Goal: Task Accomplishment & Management: Manage account settings

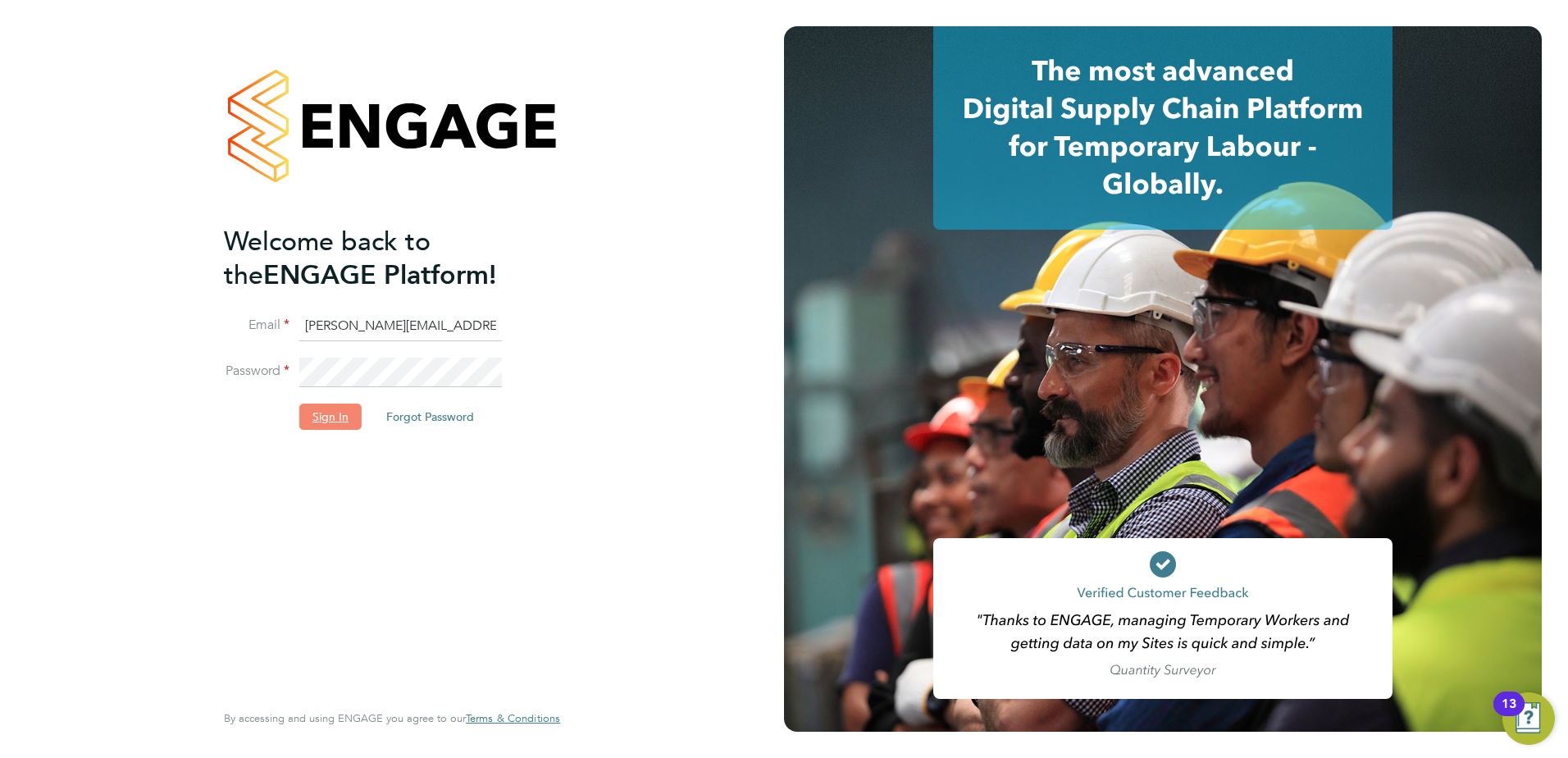
click at [331, 414] on button "Sign In" at bounding box center [330, 416] width 62 height 26
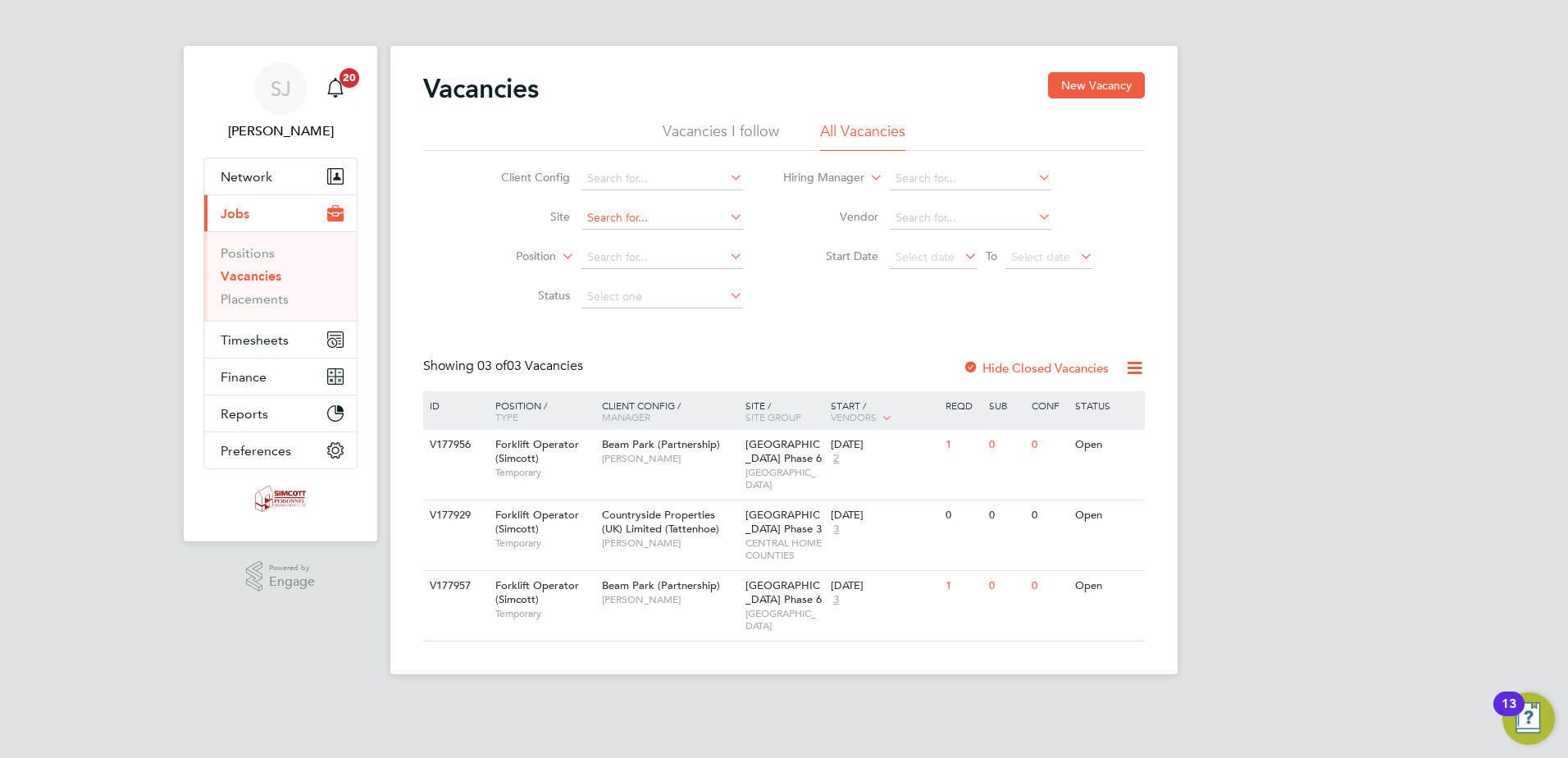
click at [640, 217] on input at bounding box center [662, 218] width 162 height 23
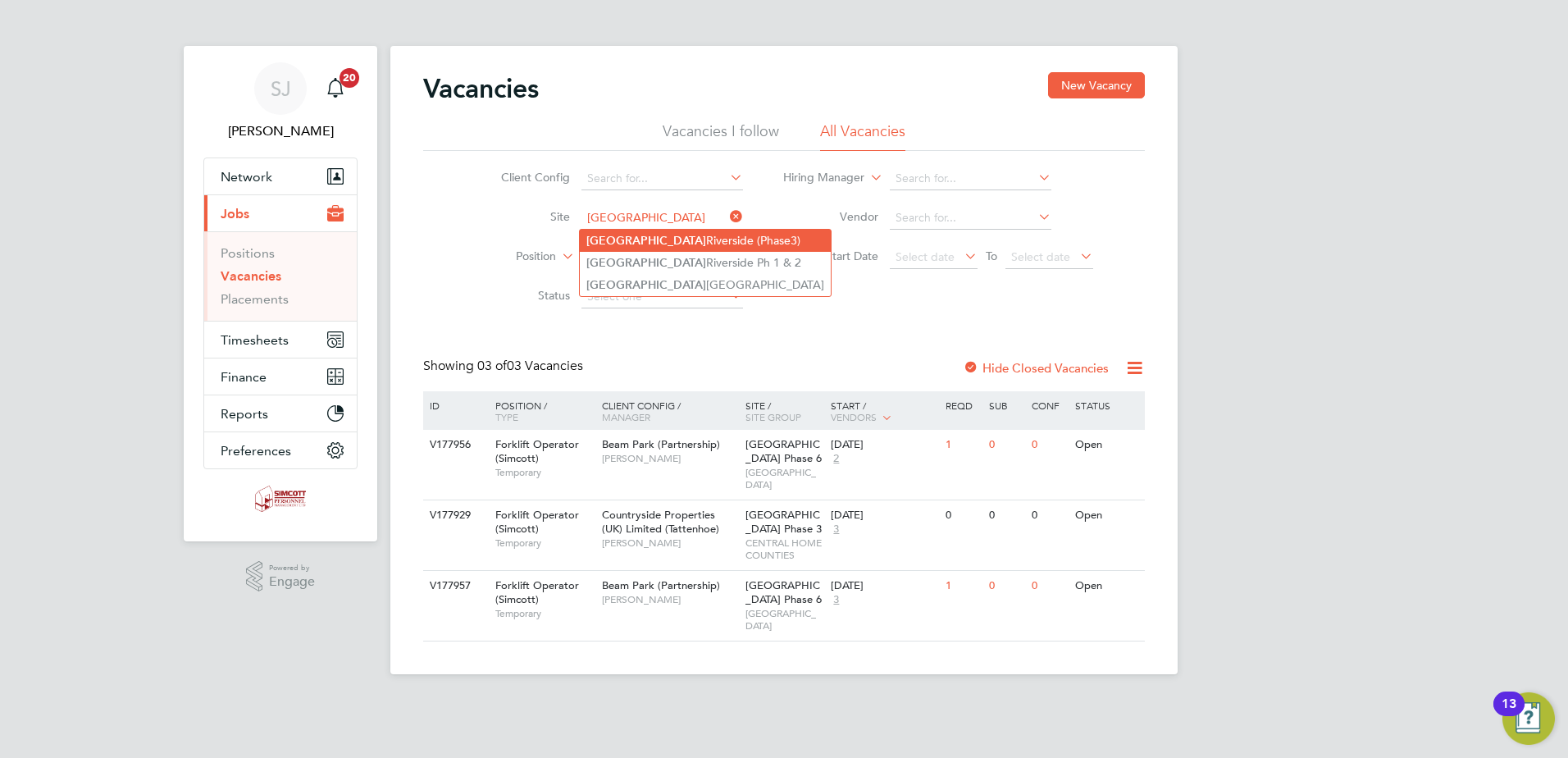
click at [729, 240] on li "[GEOGRAPHIC_DATA] (Phase3)" at bounding box center [705, 241] width 251 height 22
type input "[GEOGRAPHIC_DATA] (Phase3)"
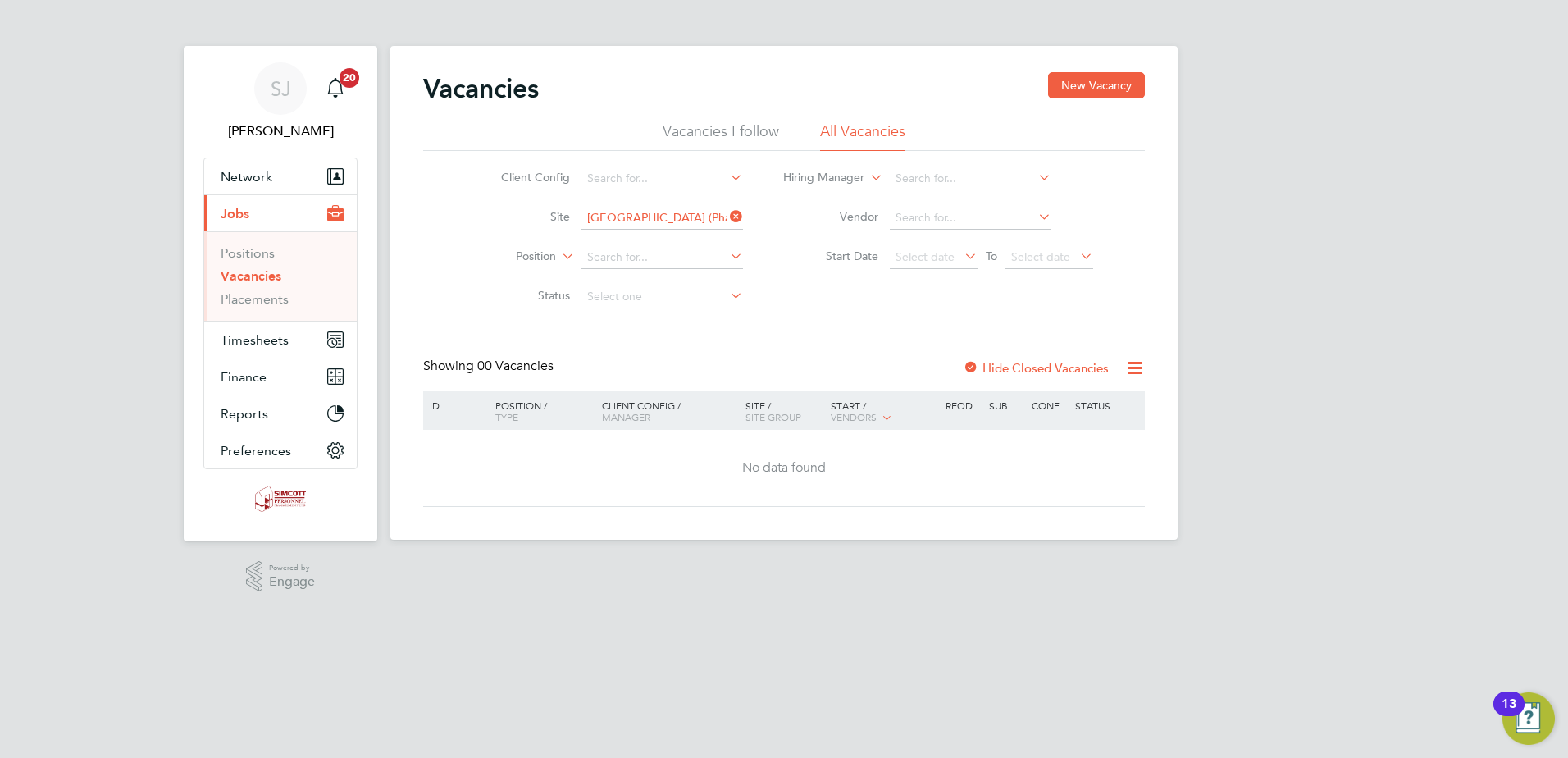
click at [1016, 365] on label "Hide Closed Vacancies" at bounding box center [1036, 368] width 146 height 16
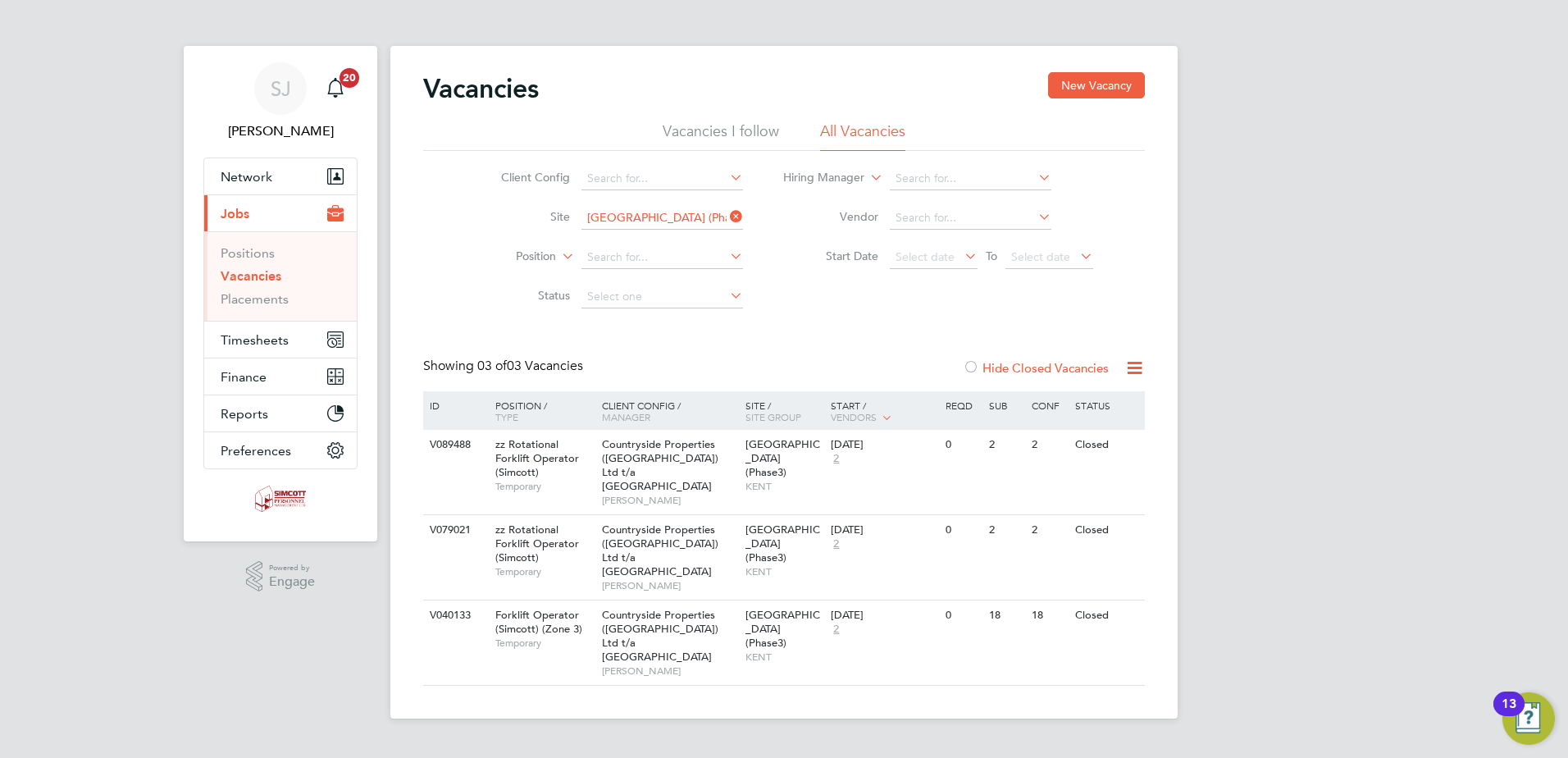
click at [235, 280] on link "Vacancies" at bounding box center [251, 276] width 60 height 16
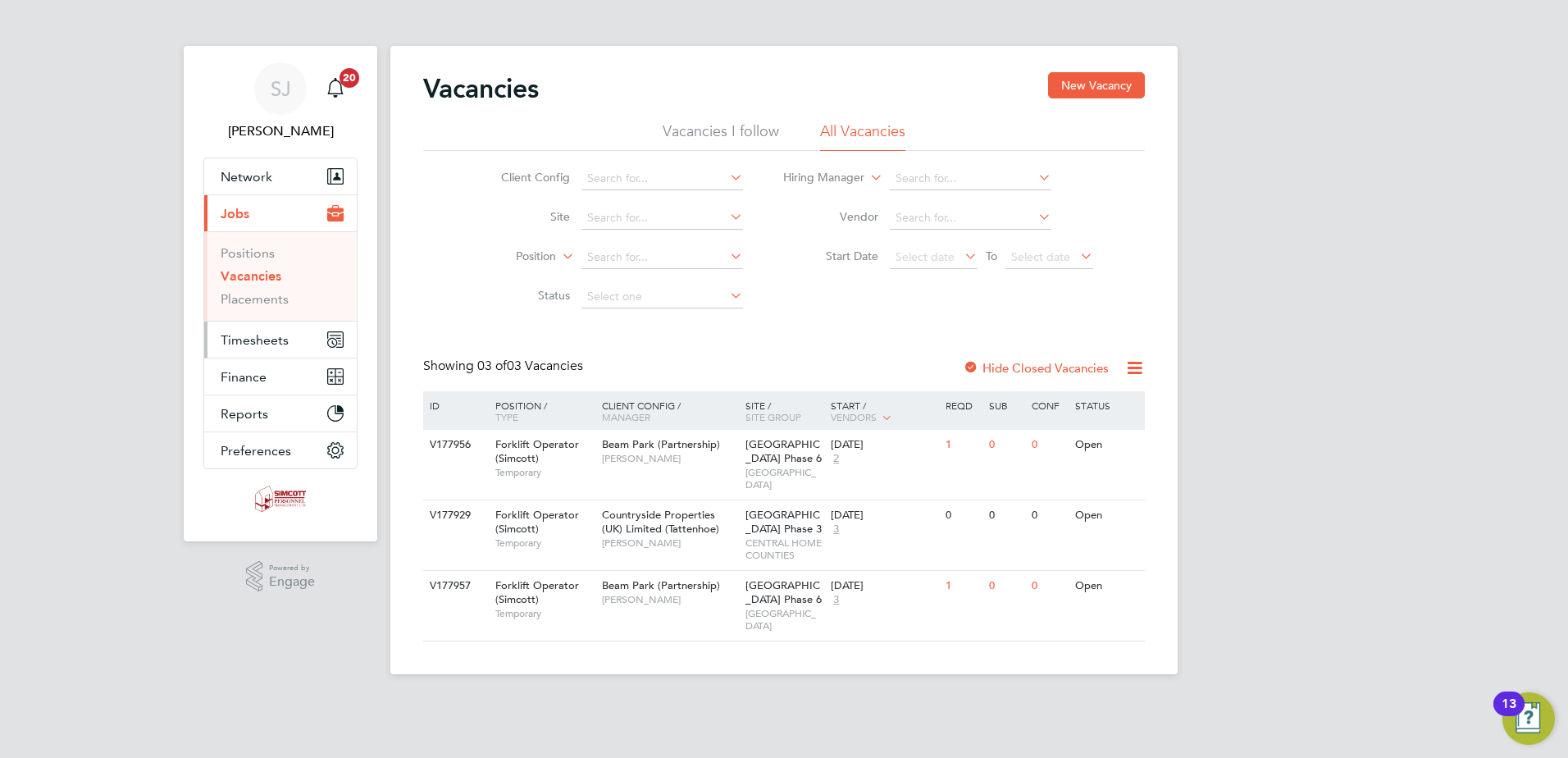
click at [267, 341] on span "Timesheets" at bounding box center [255, 340] width 68 height 16
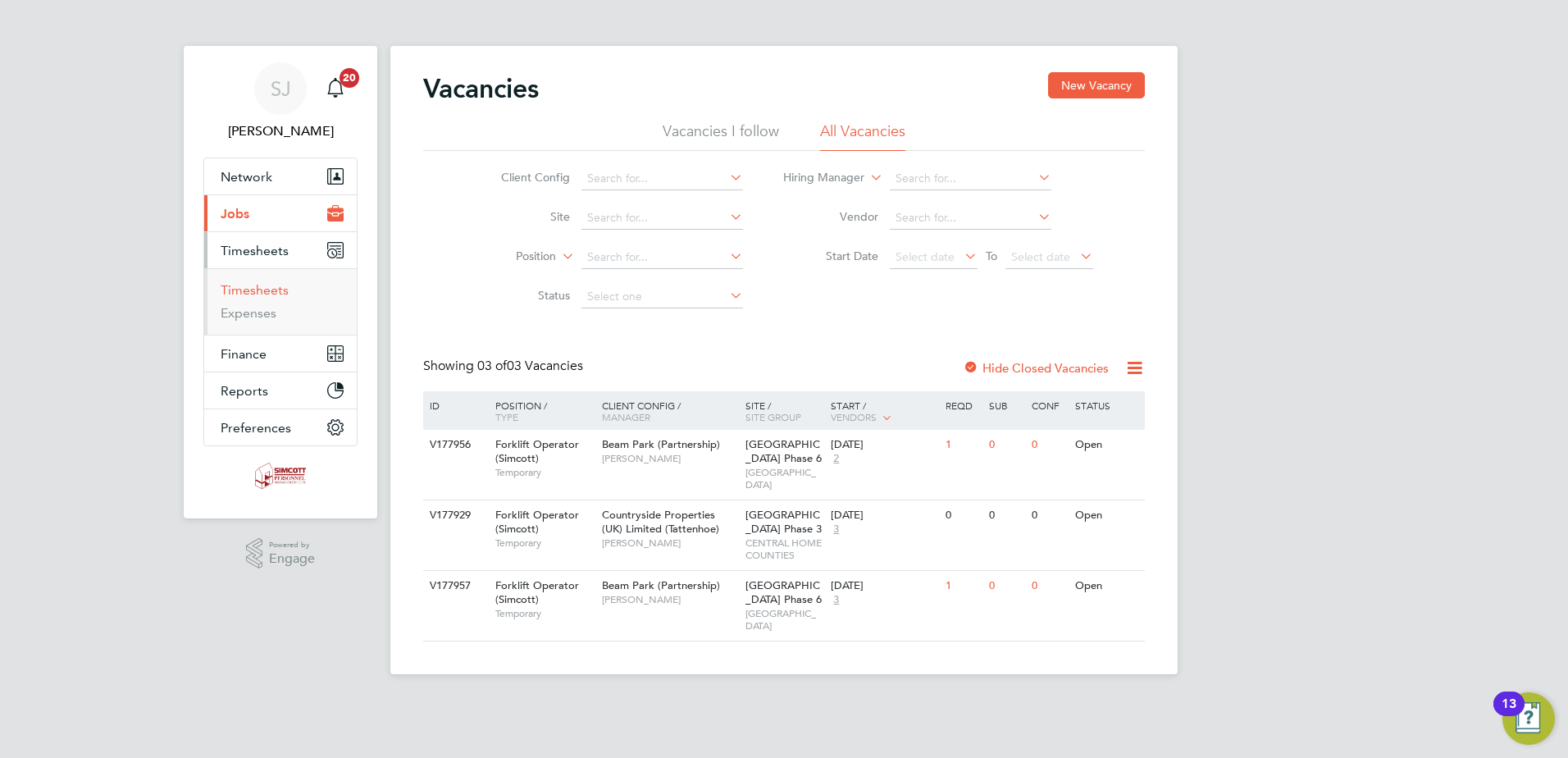
click at [244, 290] on link "Timesheets" at bounding box center [255, 290] width 68 height 16
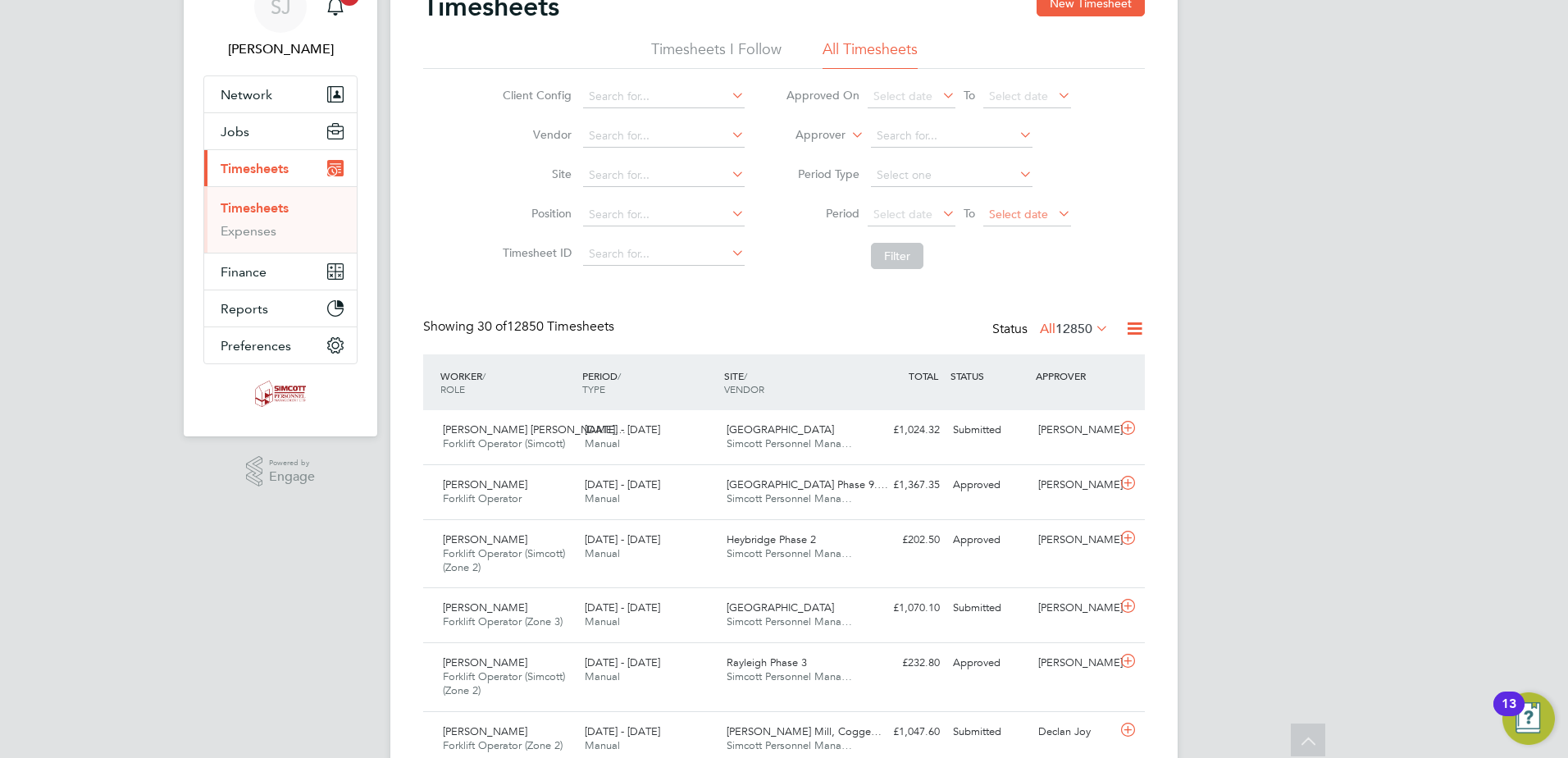
click at [1018, 217] on span "Select date" at bounding box center [1019, 213] width 59 height 15
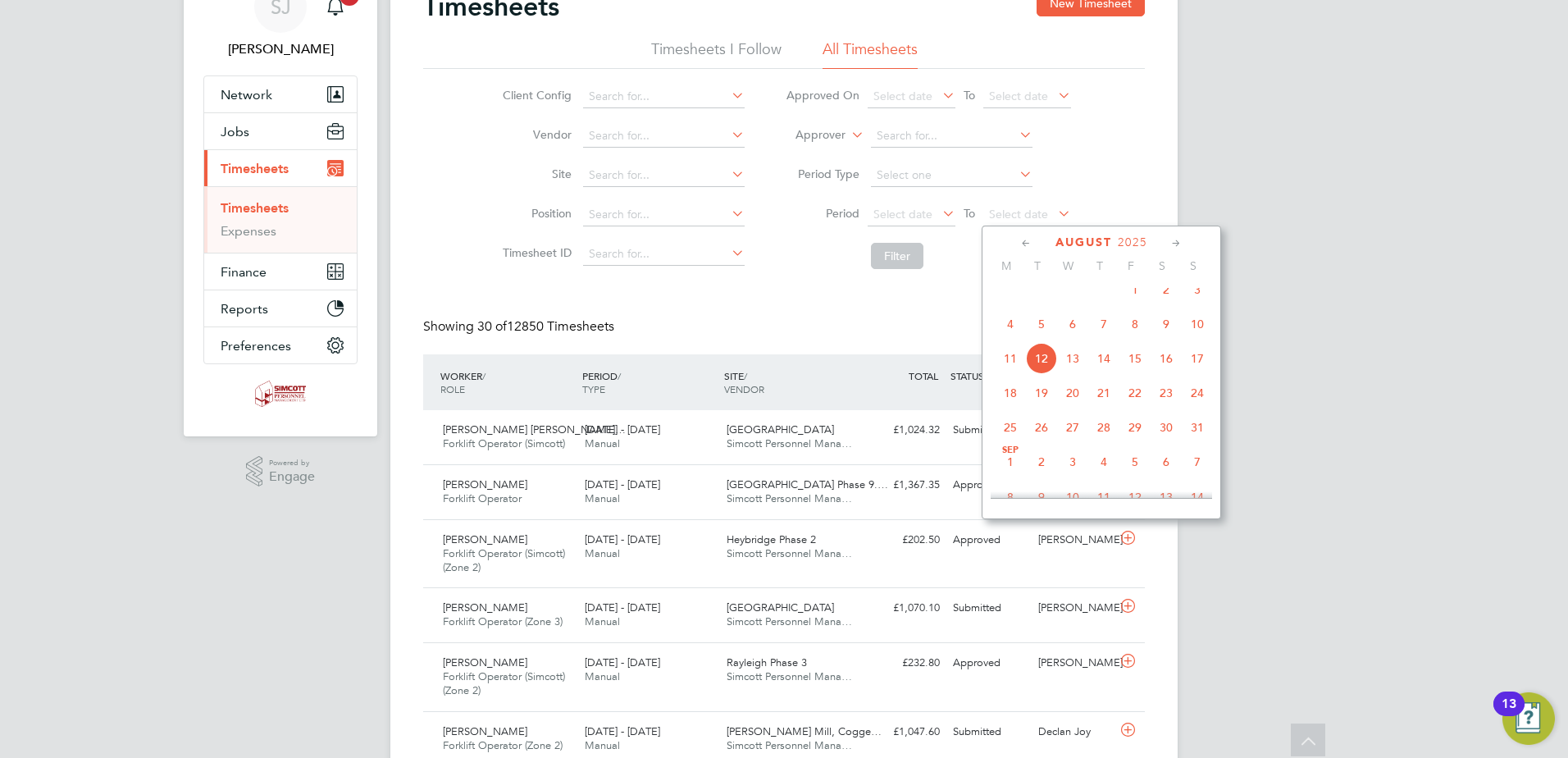
click at [1197, 334] on span "10" at bounding box center [1197, 324] width 31 height 31
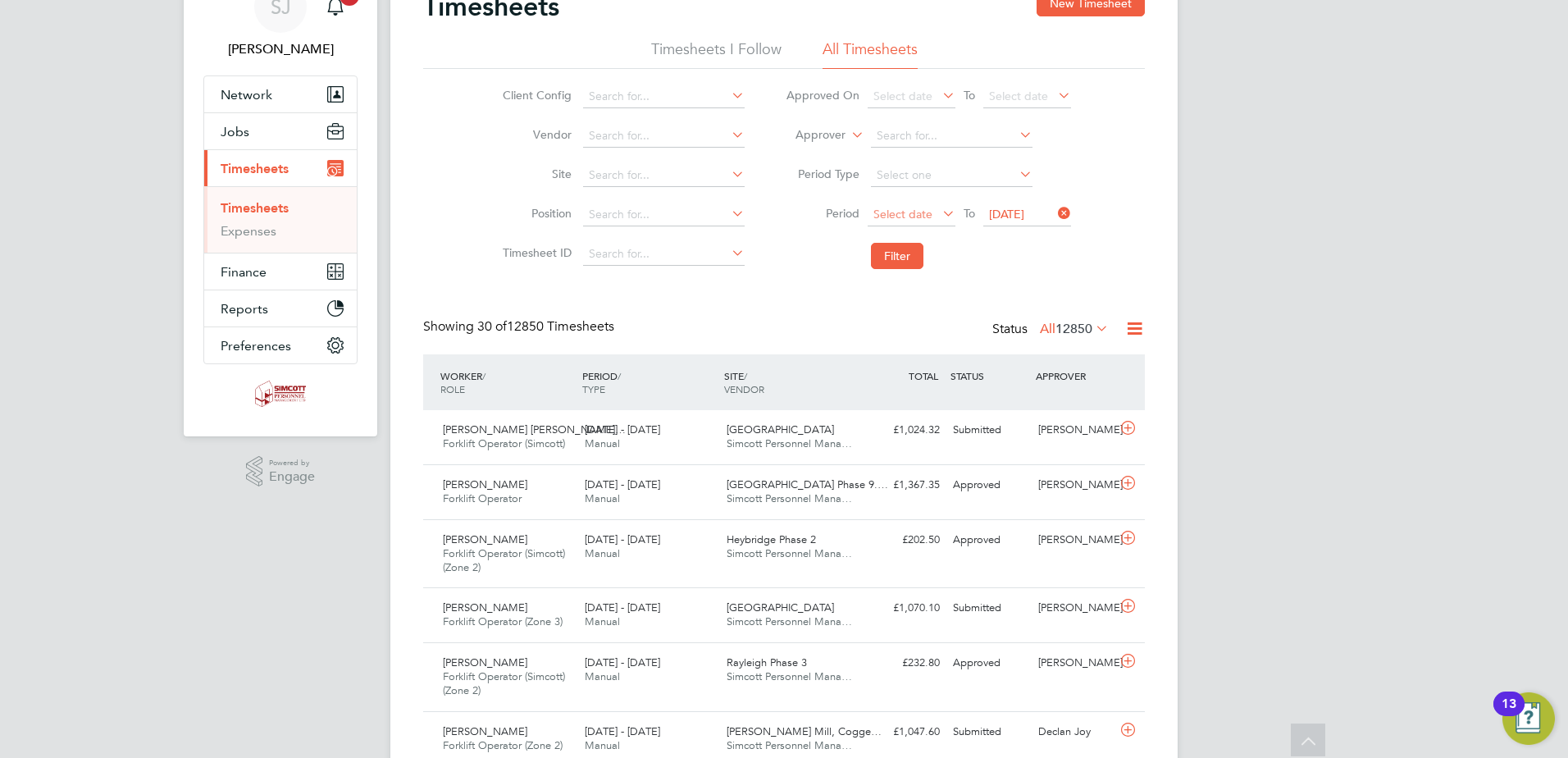
click at [915, 206] on span "Select date" at bounding box center [912, 215] width 88 height 22
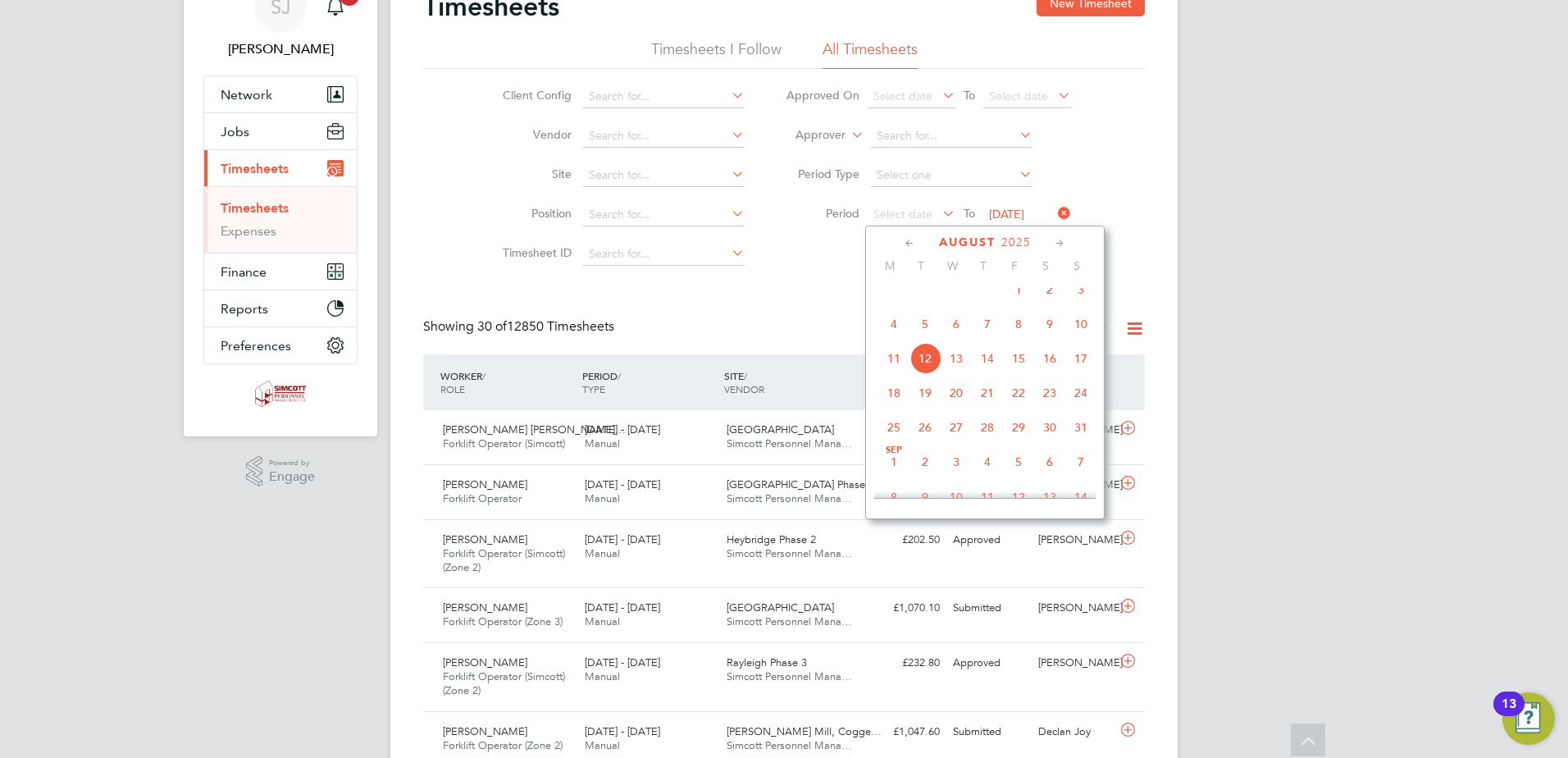
click at [901, 336] on span "4" at bounding box center [894, 324] width 31 height 31
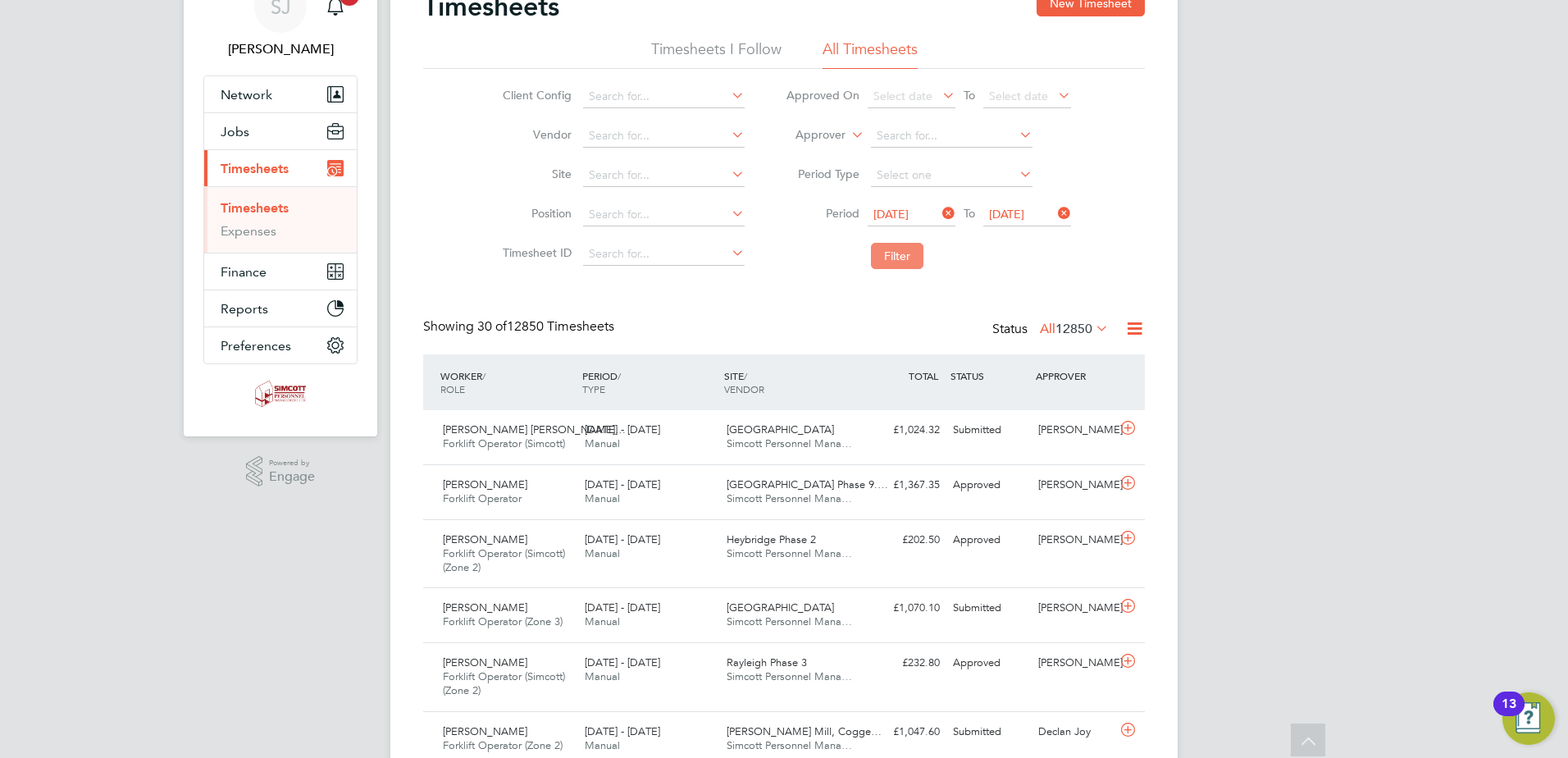
click at [908, 246] on button "Filter" at bounding box center [897, 255] width 53 height 26
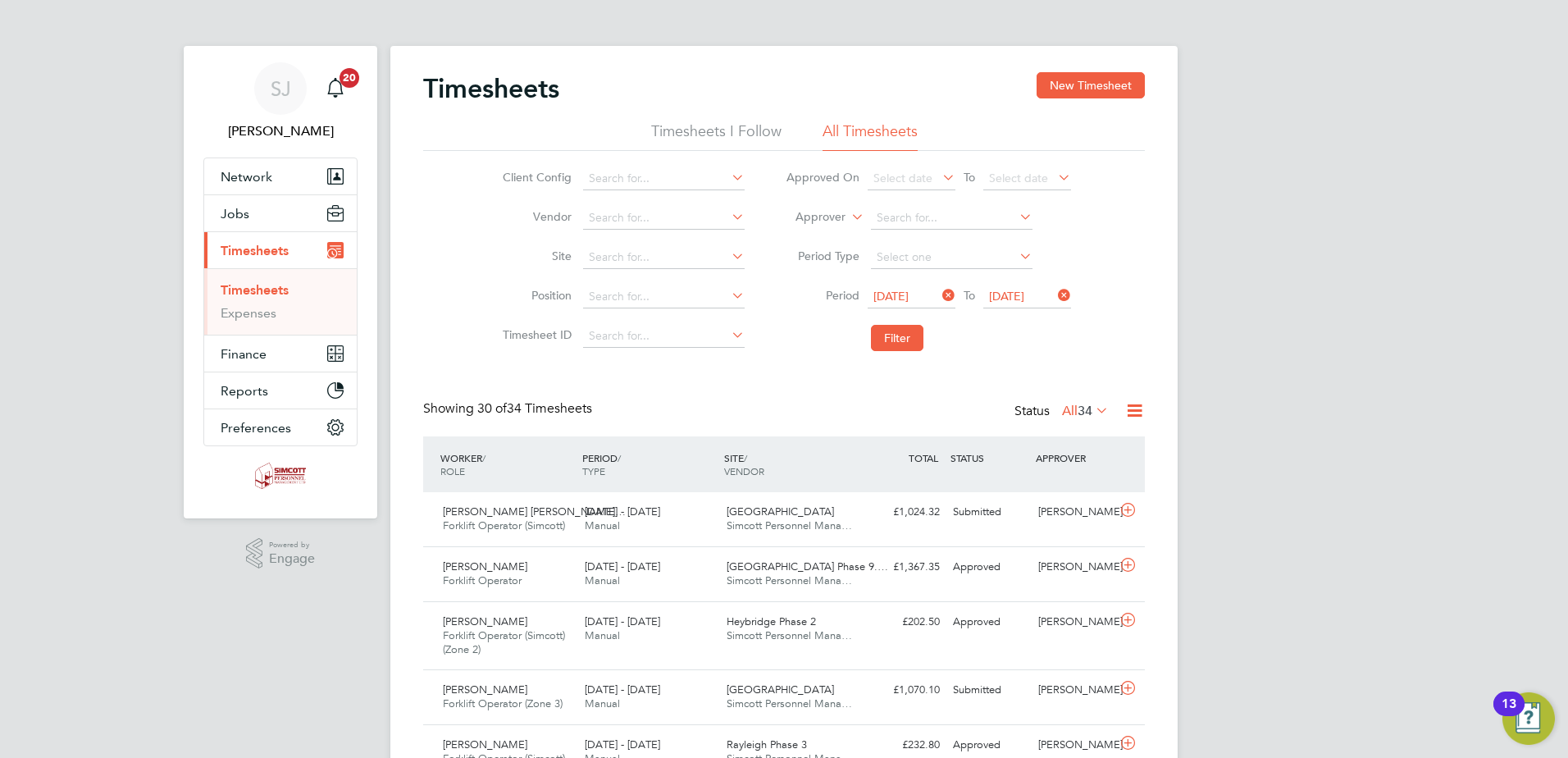
click at [1083, 403] on span "34" at bounding box center [1085, 410] width 15 height 17
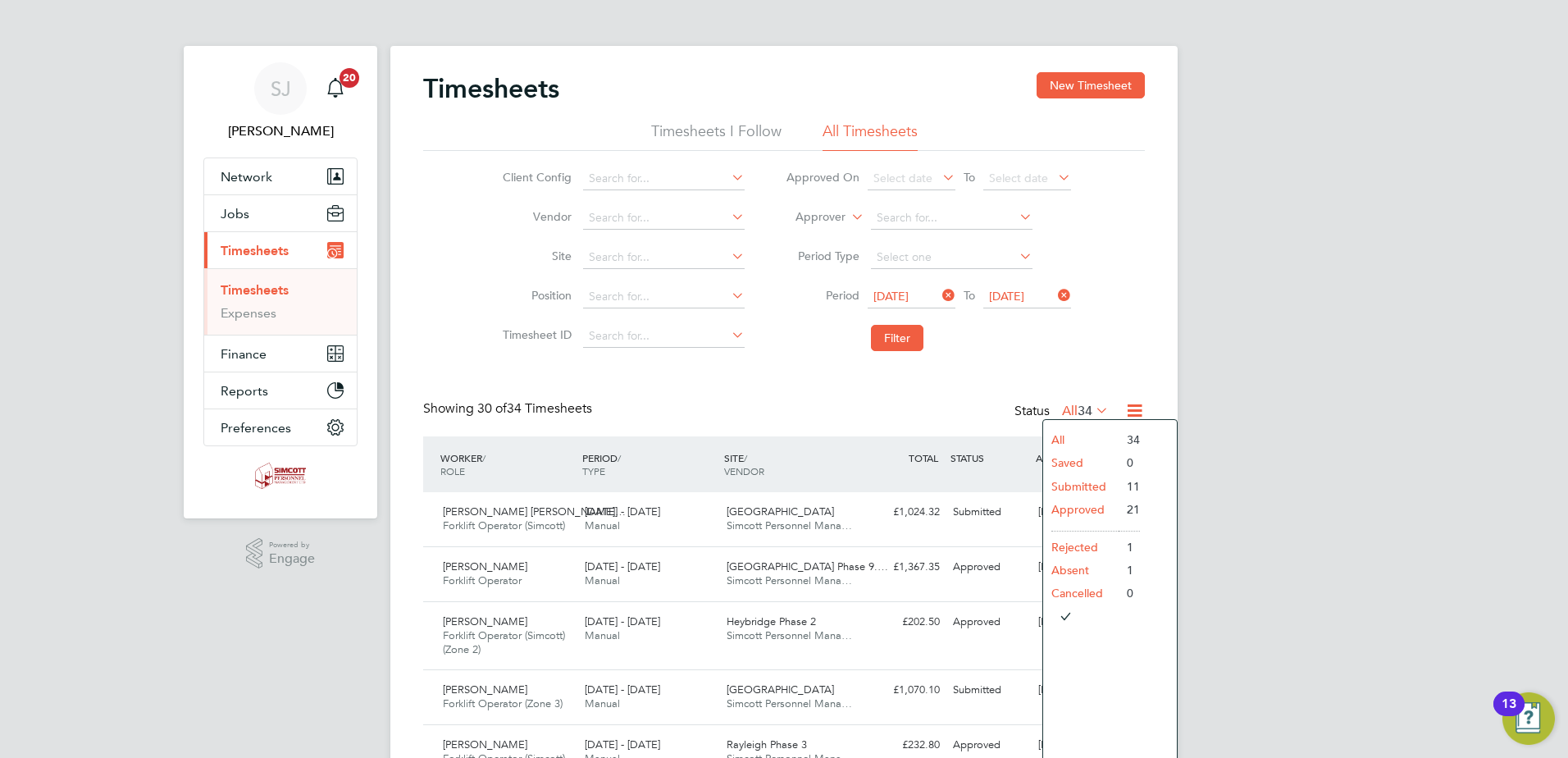
click at [1076, 487] on li "Submitted" at bounding box center [1080, 487] width 75 height 23
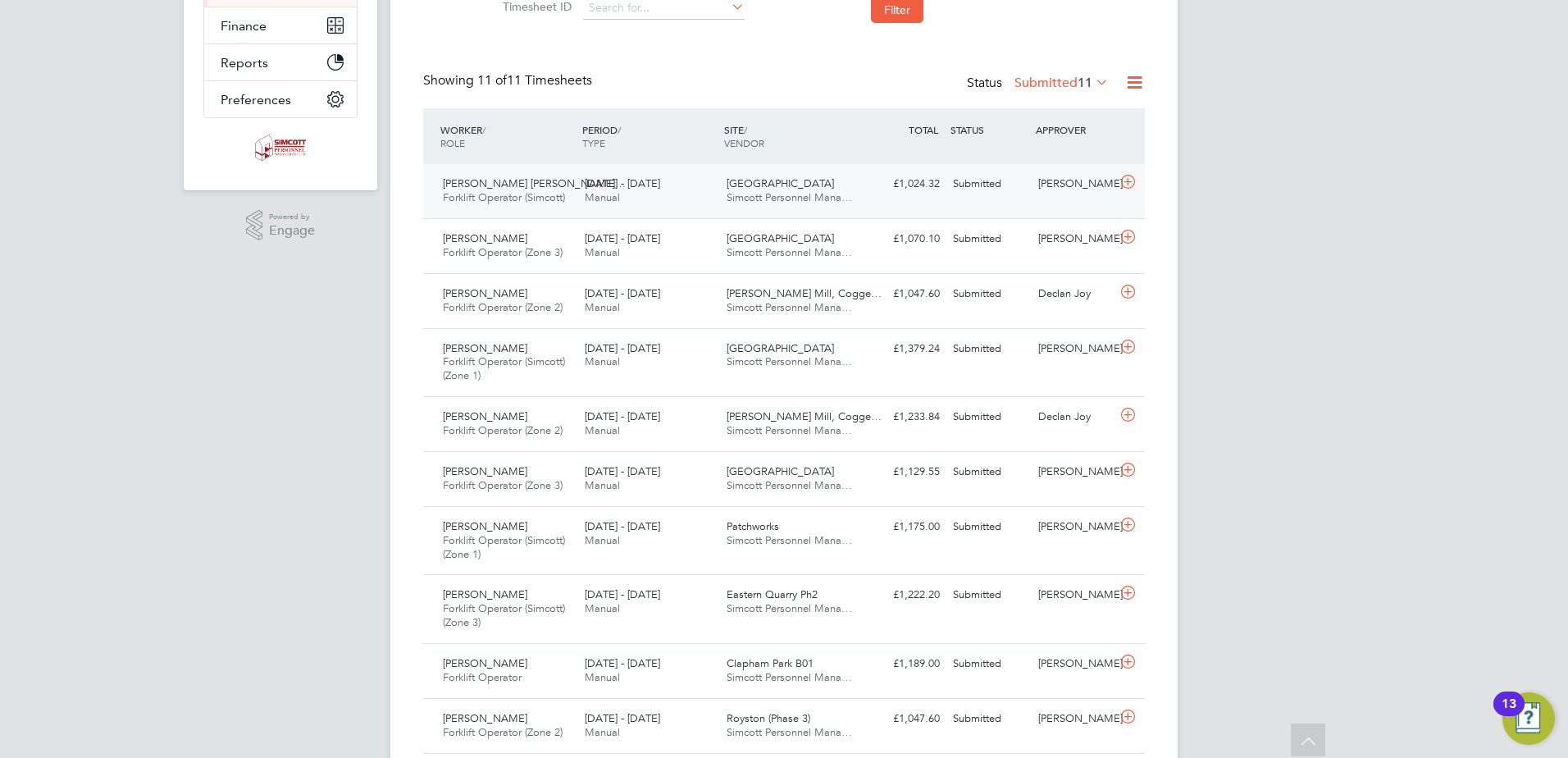
click at [891, 172] on div "£1,024.32 Submitted" at bounding box center [904, 184] width 86 height 27
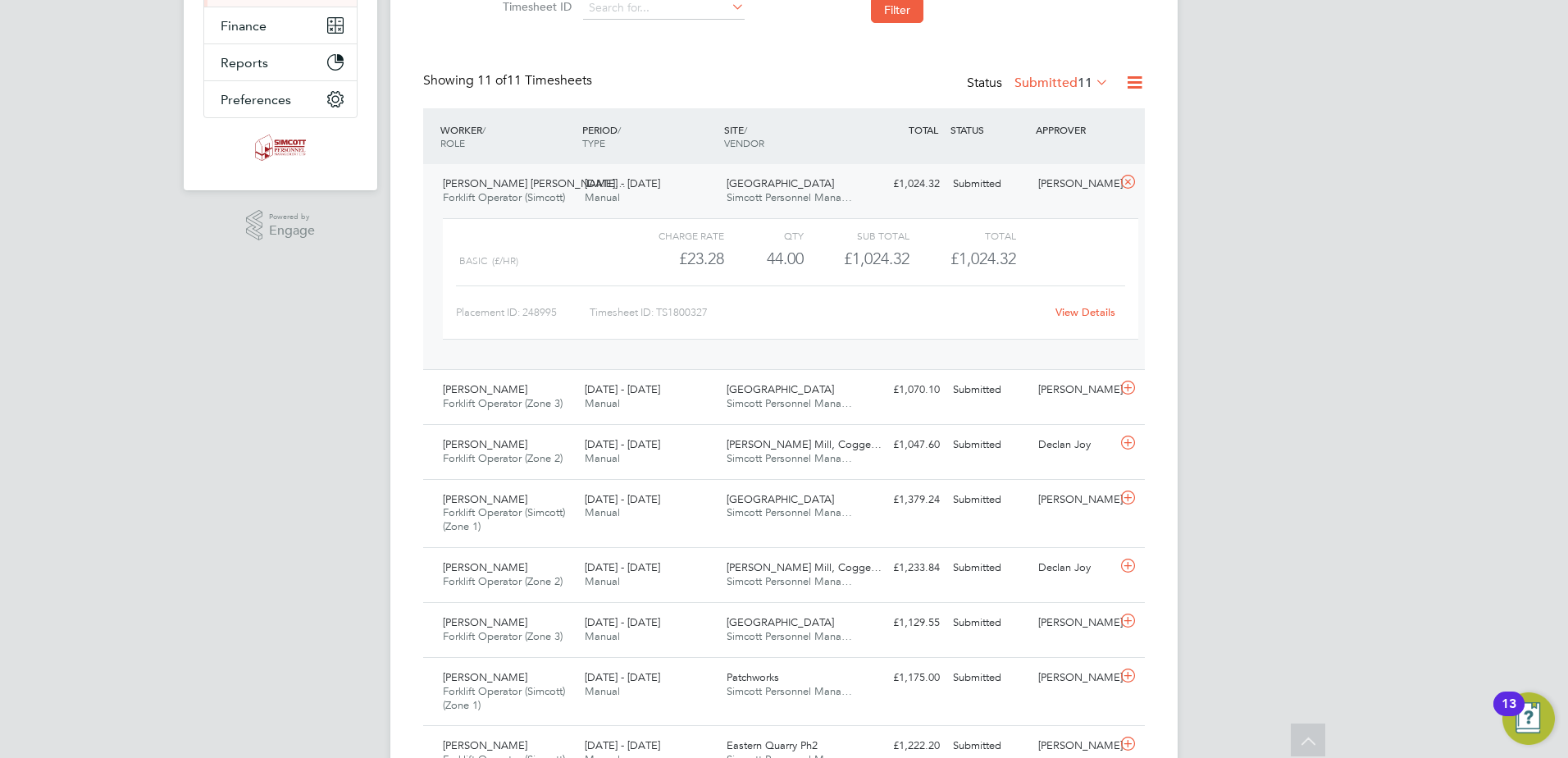
click at [1083, 309] on link "View Details" at bounding box center [1085, 312] width 59 height 14
click at [1075, 249] on div "Basic (£/HR) £23.28 44 44.00 44 £1,024.32 £1,024.32" at bounding box center [791, 259] width 695 height 27
click at [1068, 232] on div "Charge rate QTY Sub Total Total" at bounding box center [791, 236] width 695 height 19
click at [1130, 175] on icon at bounding box center [1128, 181] width 20 height 13
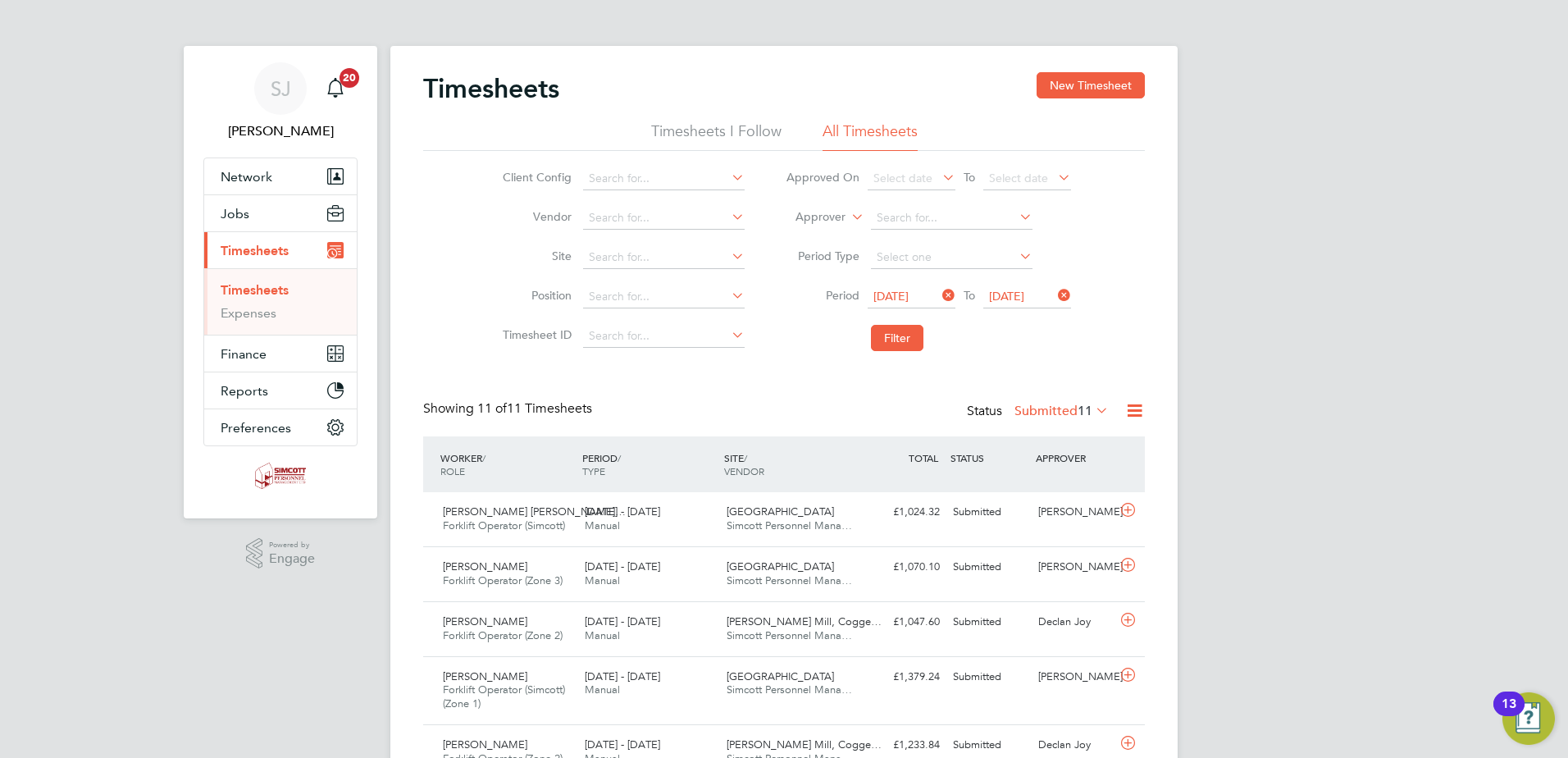
click at [1047, 411] on label "Submitted 11" at bounding box center [1062, 410] width 94 height 17
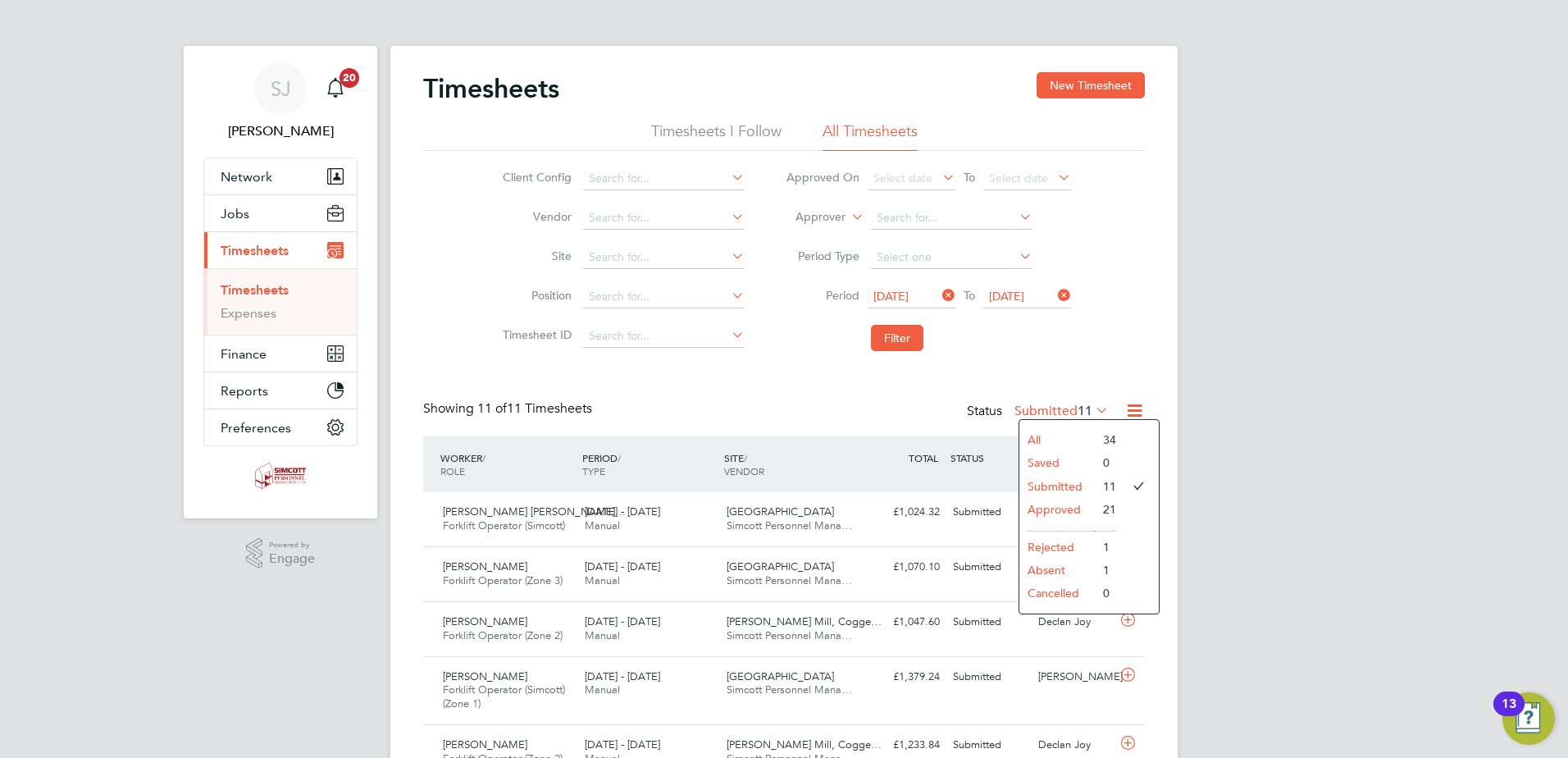
click at [1029, 439] on li "All" at bounding box center [1057, 440] width 75 height 23
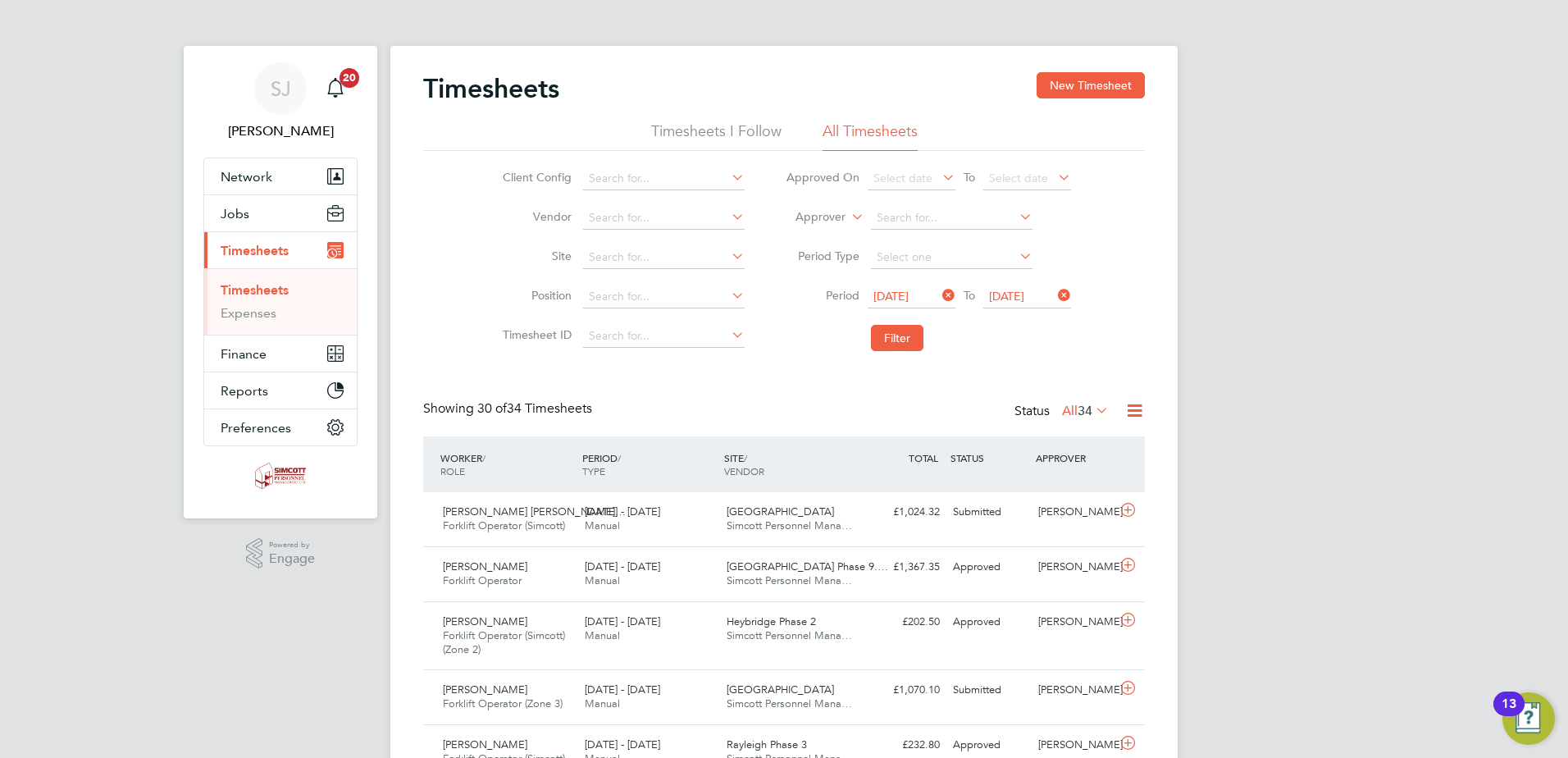
scroll to position [55, 143]
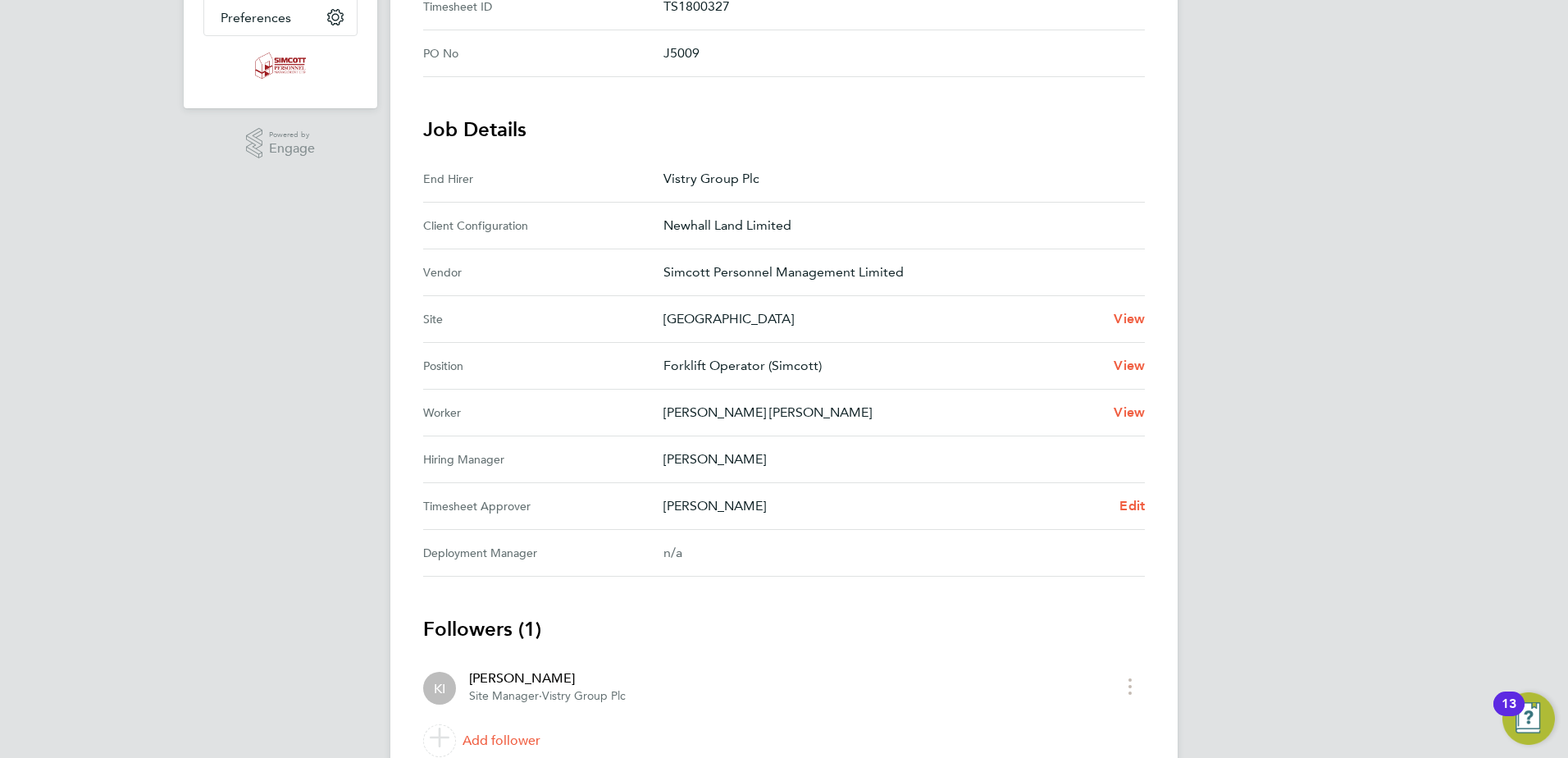
scroll to position [481, 0]
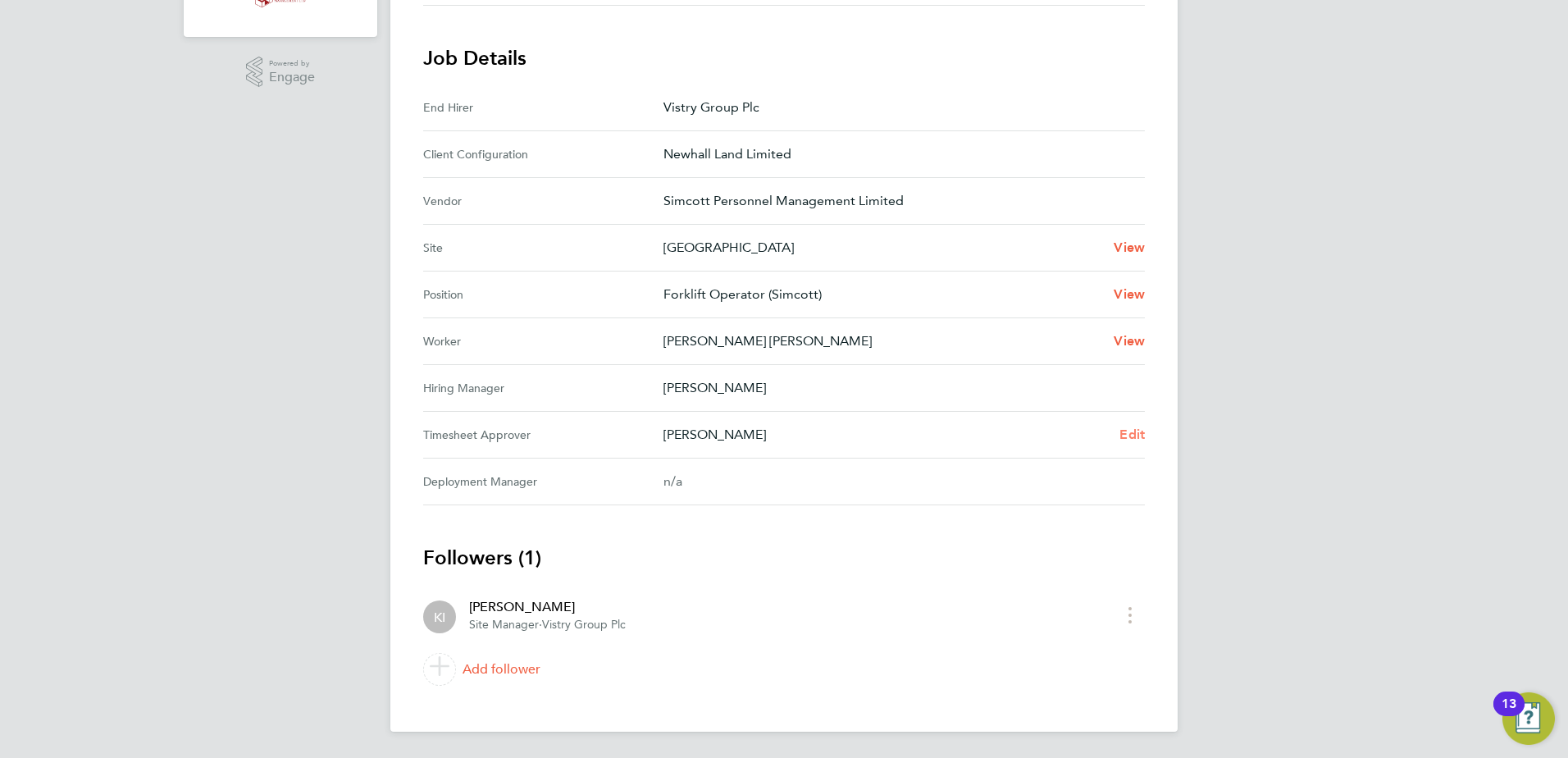
click at [1134, 441] on span "Edit" at bounding box center [1132, 435] width 25 height 16
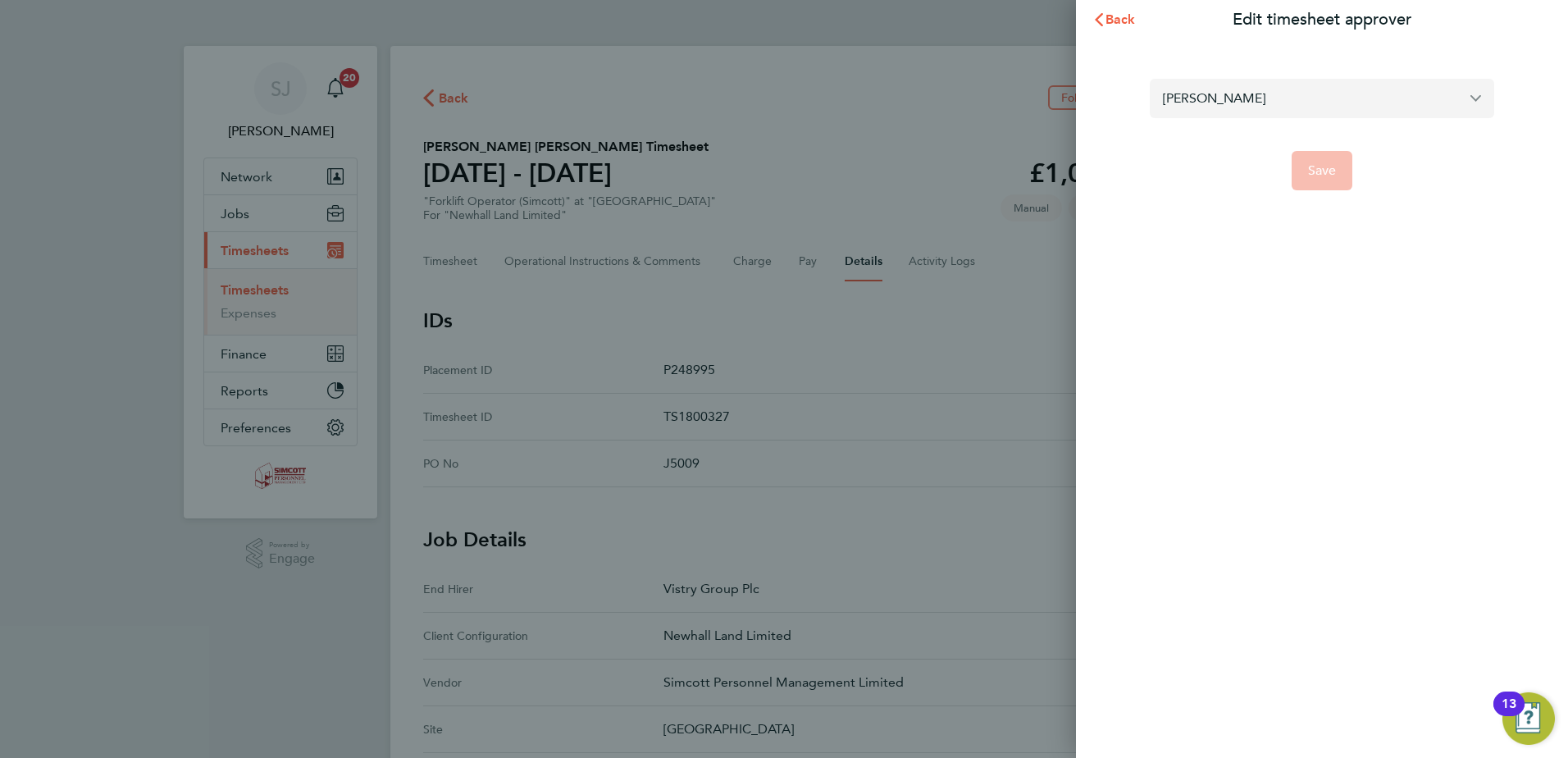
click at [1244, 93] on input "Kieron Ingram" at bounding box center [1323, 98] width 345 height 39
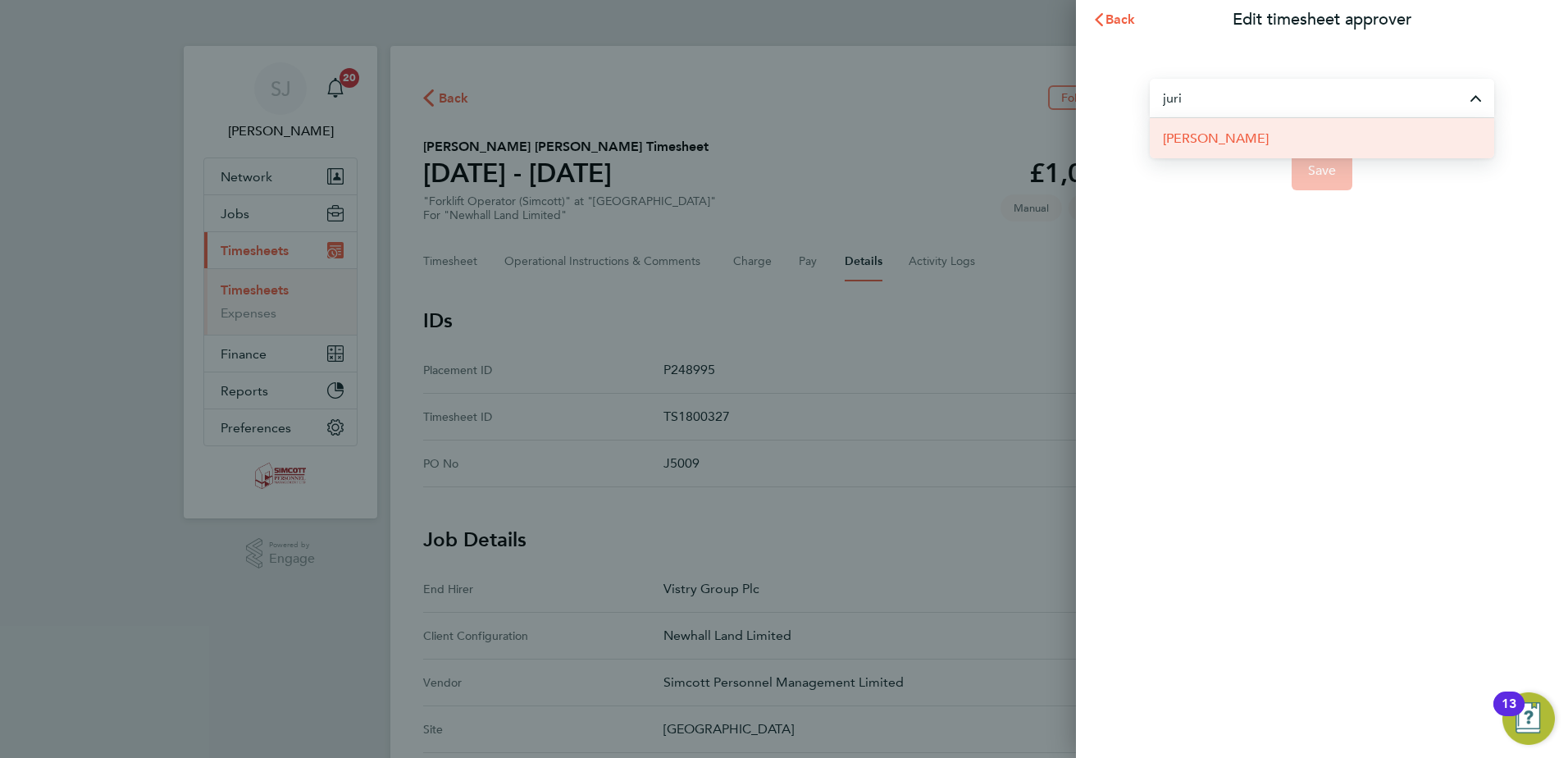
click at [1229, 133] on span "Juri Salimov" at bounding box center [1215, 138] width 106 height 19
type input "Juri Salimov"
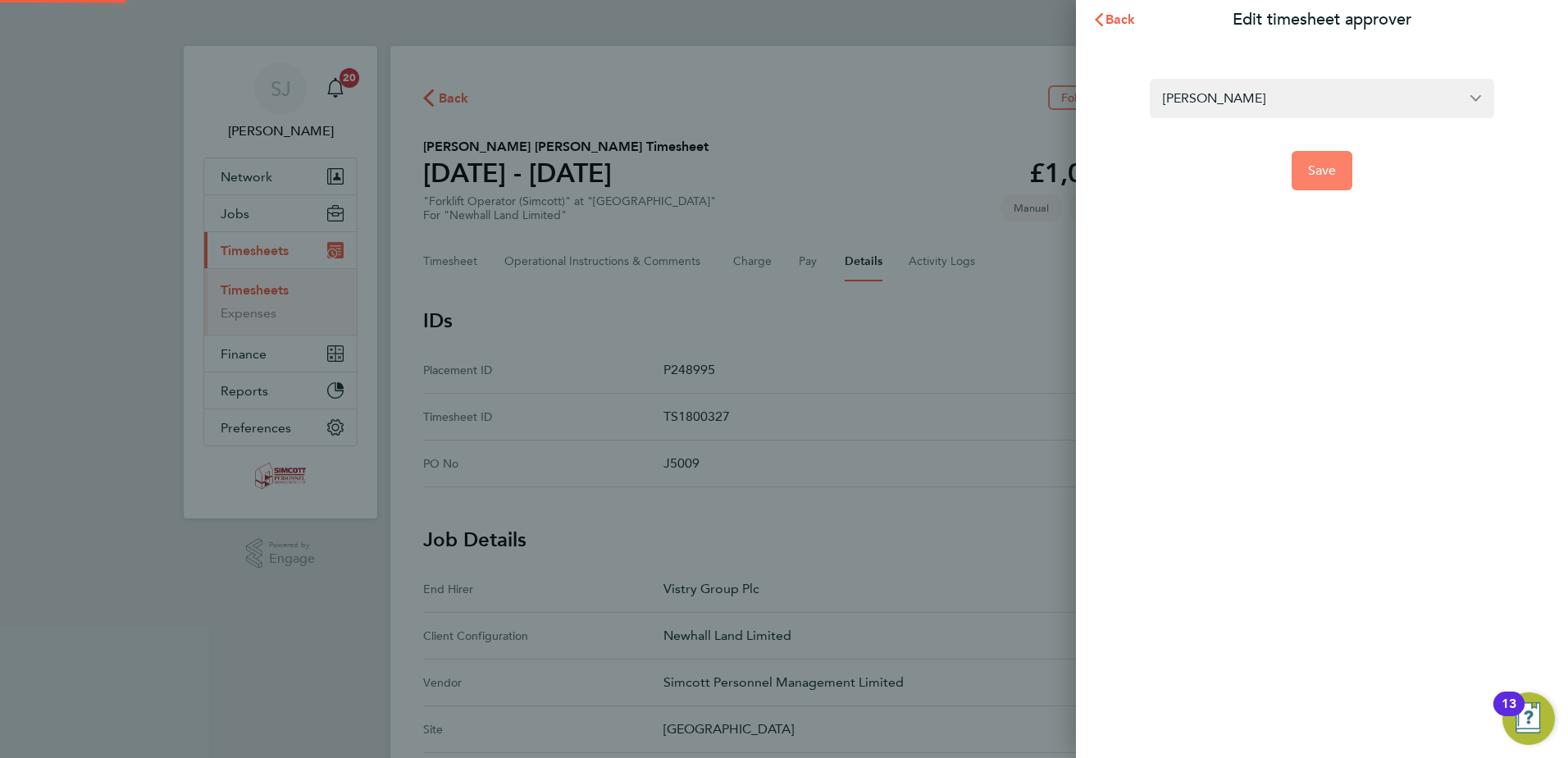
click at [1308, 171] on span "Save" at bounding box center [1322, 171] width 28 height 17
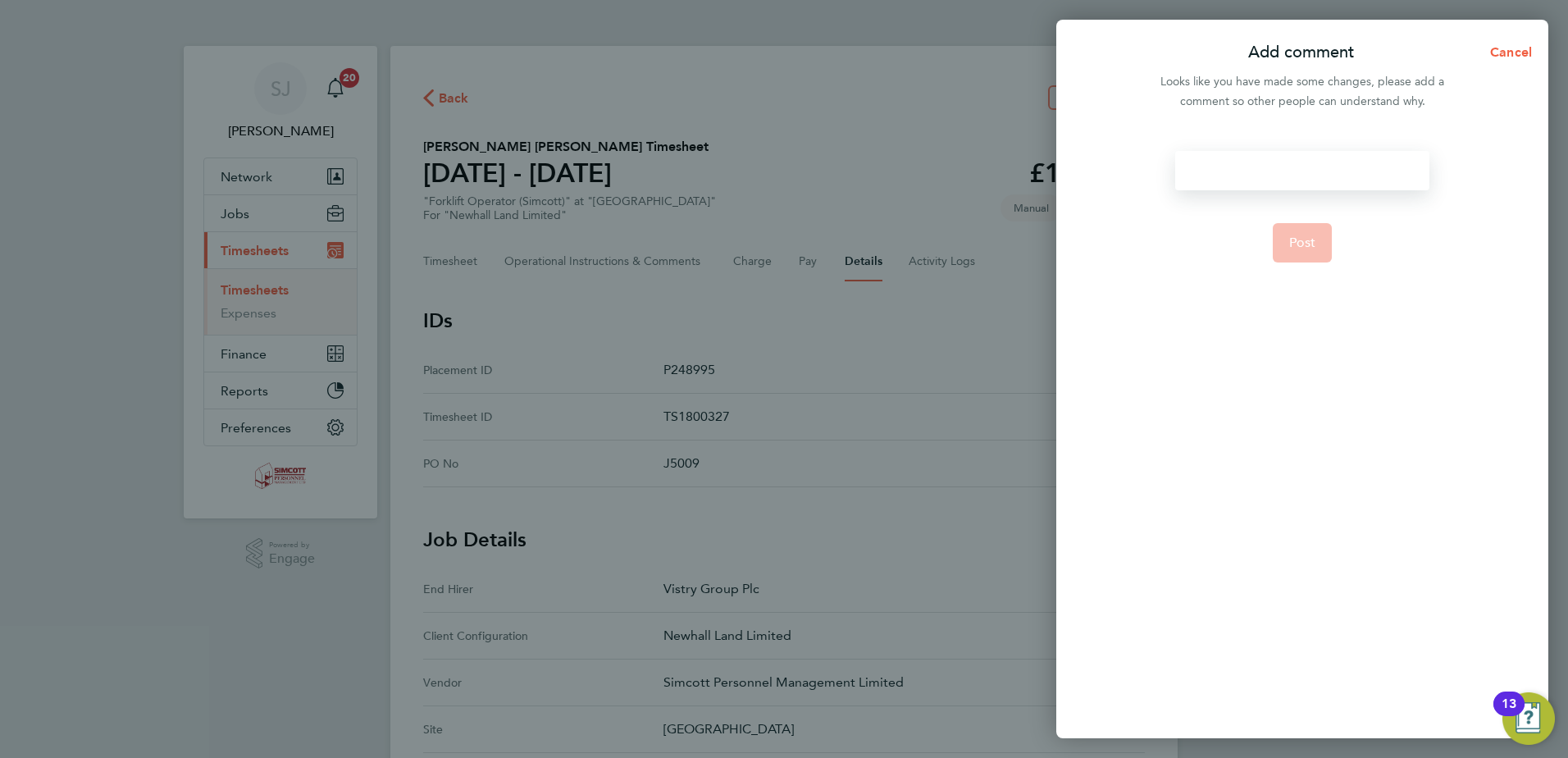
click at [1288, 163] on div at bounding box center [1302, 171] width 253 height 39
click at [1293, 251] on button "Post" at bounding box center [1302, 243] width 59 height 39
